Goal: Navigation & Orientation: Find specific page/section

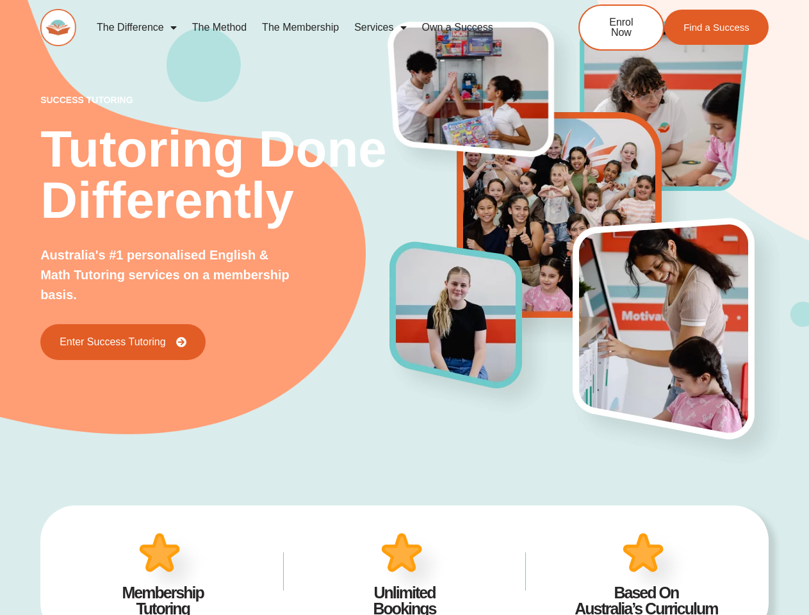
click at [404, 307] on img at bounding box center [468, 328] width 171 height 186
click at [380, 28] on link "Services" at bounding box center [379, 27] width 67 height 29
click at [404, 307] on img at bounding box center [468, 328] width 171 height 186
click at [360, 28] on link "Services" at bounding box center [361, 27] width 54 height 29
